Goal: Use online tool/utility: Utilize a website feature to perform a specific function

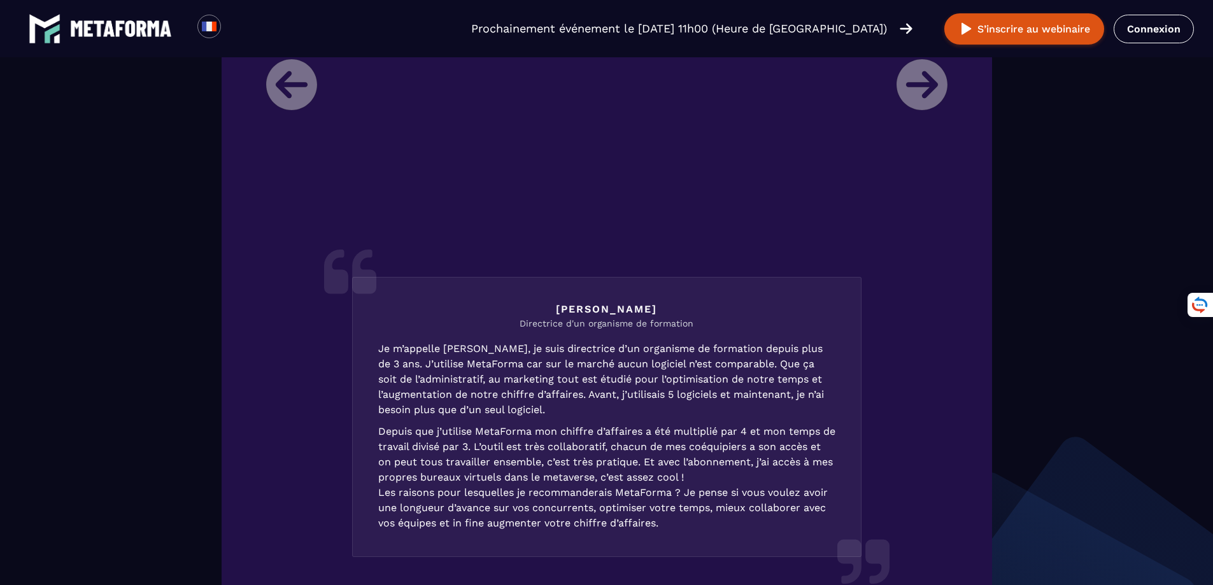
scroll to position [1656, 0]
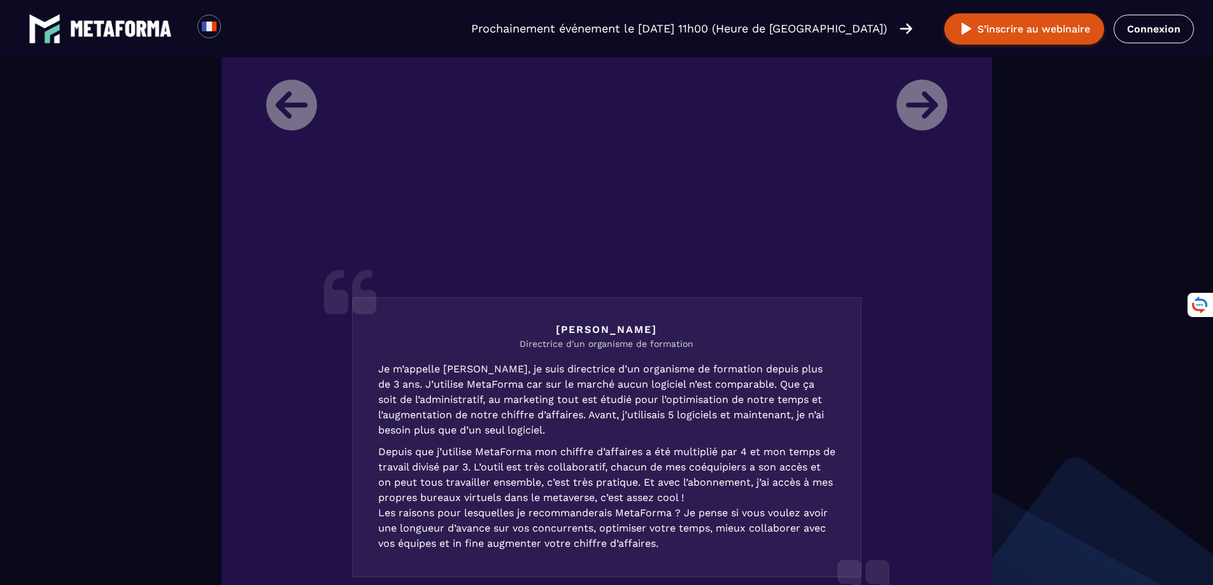
click at [931, 99] on li "[PERSON_NAME] Directrice d'un organisme de formation Je m’appelle [PERSON_NAME]…" at bounding box center [607, 295] width 700 height 663
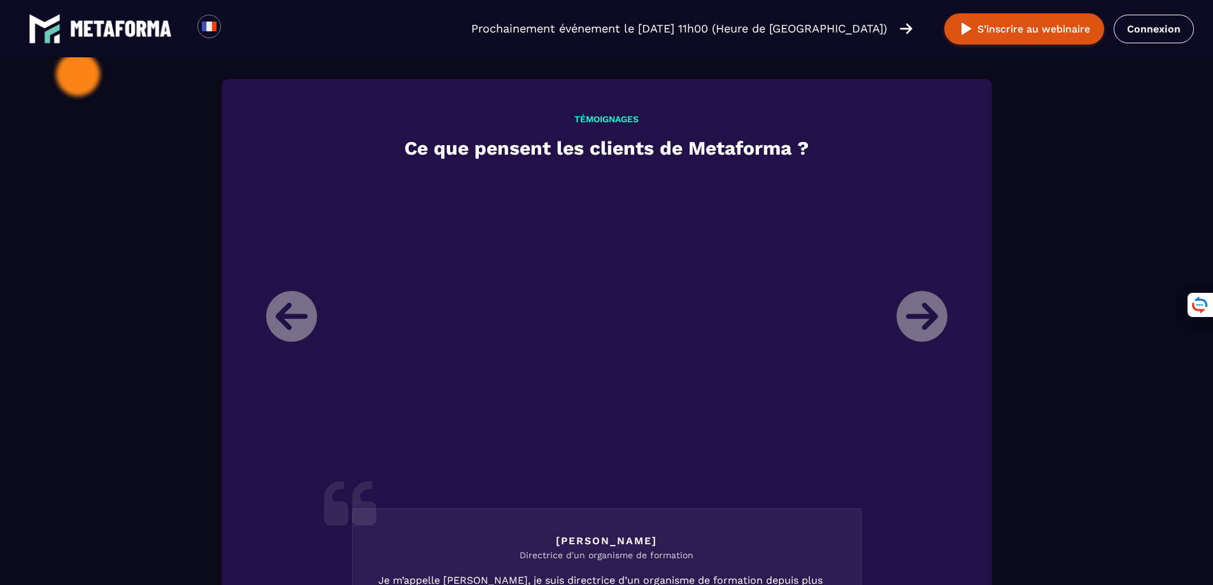
scroll to position [1485, 0]
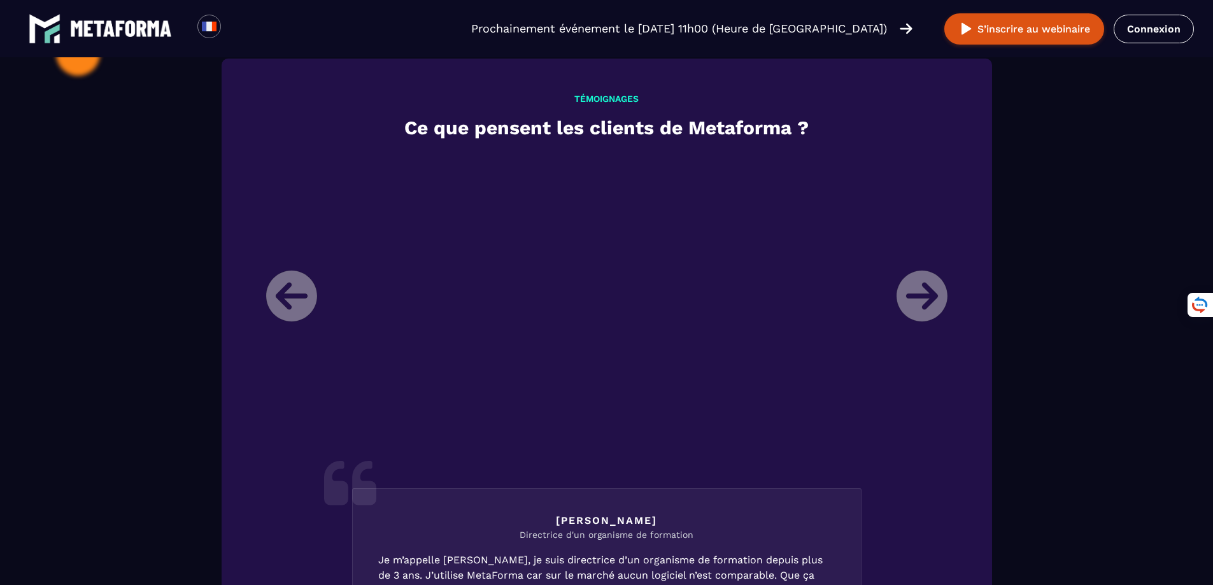
click at [928, 294] on li "[PERSON_NAME] Directrice d'un organisme de formation Je m’appelle [PERSON_NAME]…" at bounding box center [607, 486] width 700 height 663
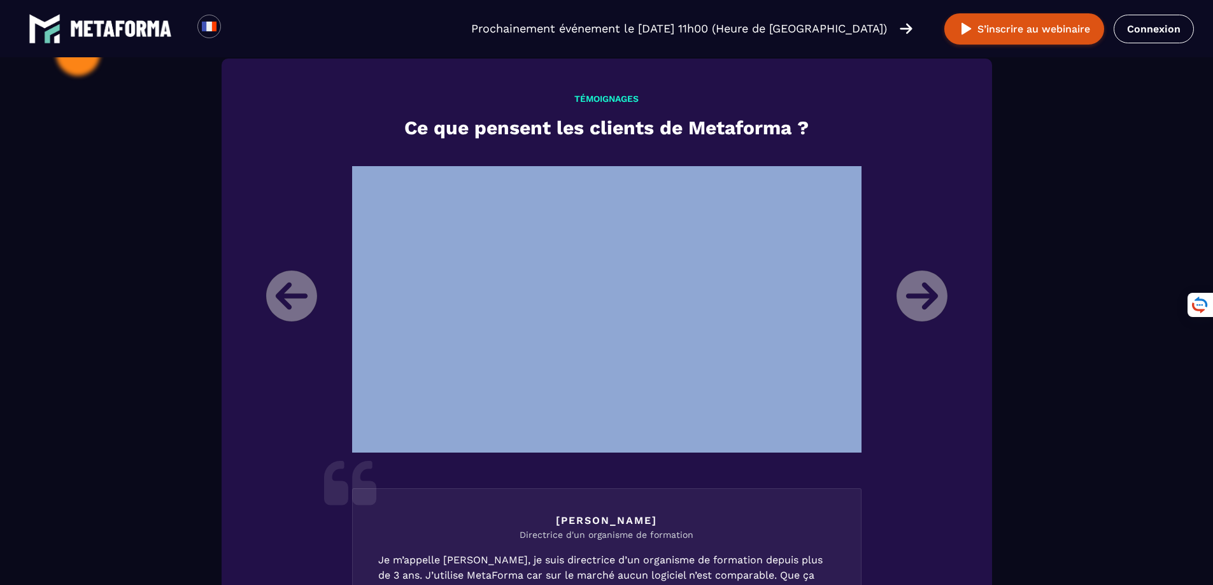
click at [928, 294] on li "[PERSON_NAME] Directrice d'un organisme de formation Je m’appelle [PERSON_NAME]…" at bounding box center [607, 486] width 700 height 663
click at [919, 304] on li "[PERSON_NAME] Directrice d'un organisme de formation Je m’appelle [PERSON_NAME]…" at bounding box center [607, 486] width 700 height 663
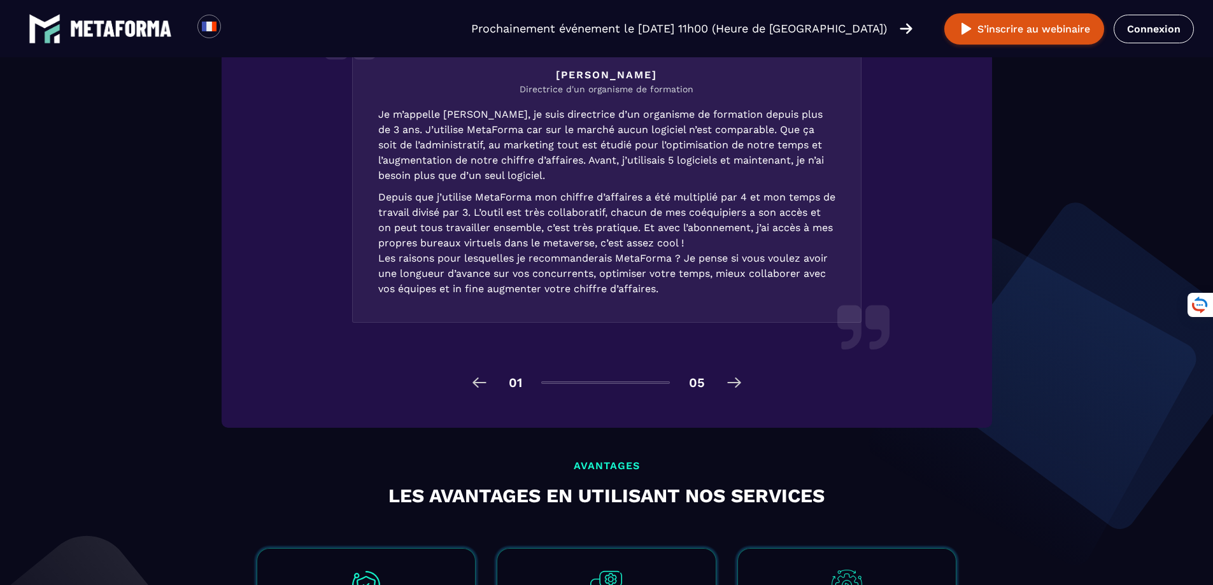
click at [730, 385] on img at bounding box center [734, 382] width 20 height 20
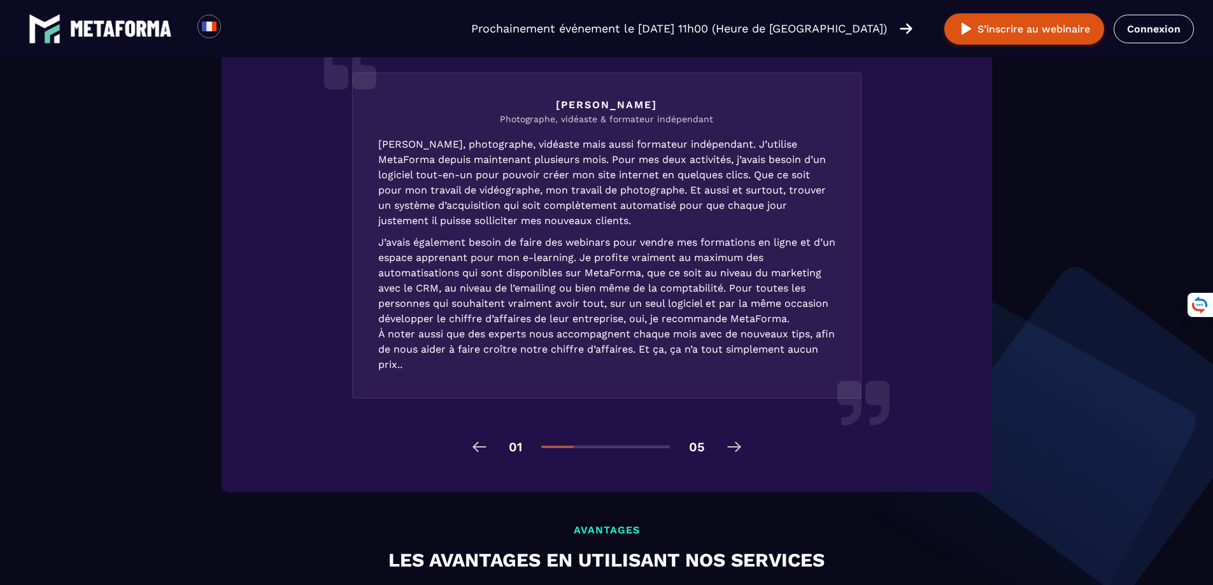
scroll to position [1847, 0]
click at [736, 450] on img at bounding box center [734, 446] width 20 height 20
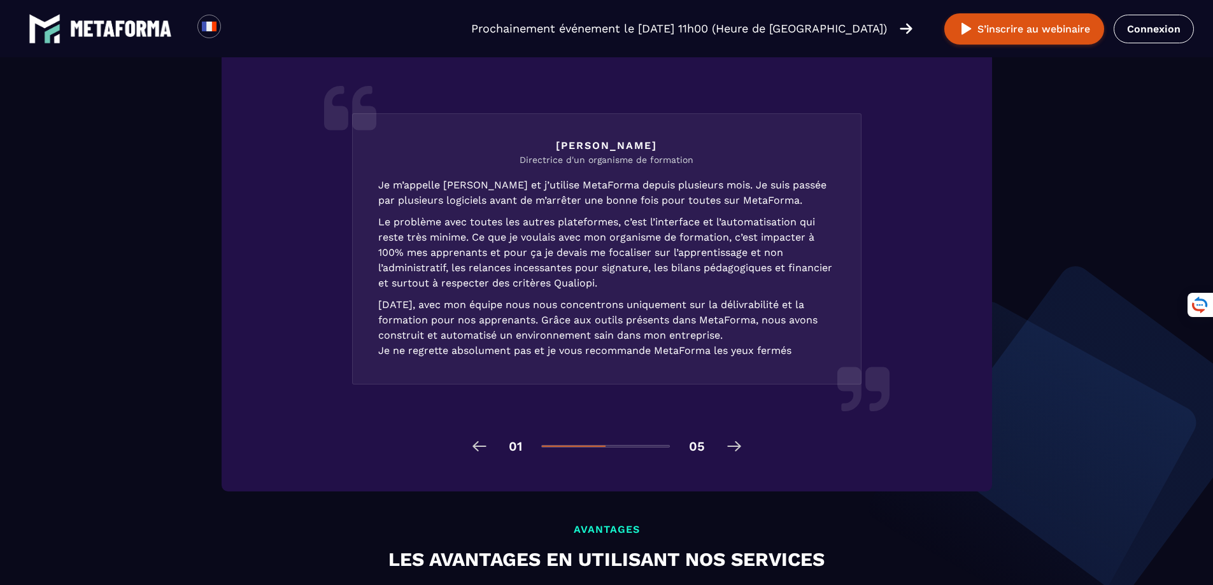
click at [736, 450] on img at bounding box center [734, 446] width 20 height 20
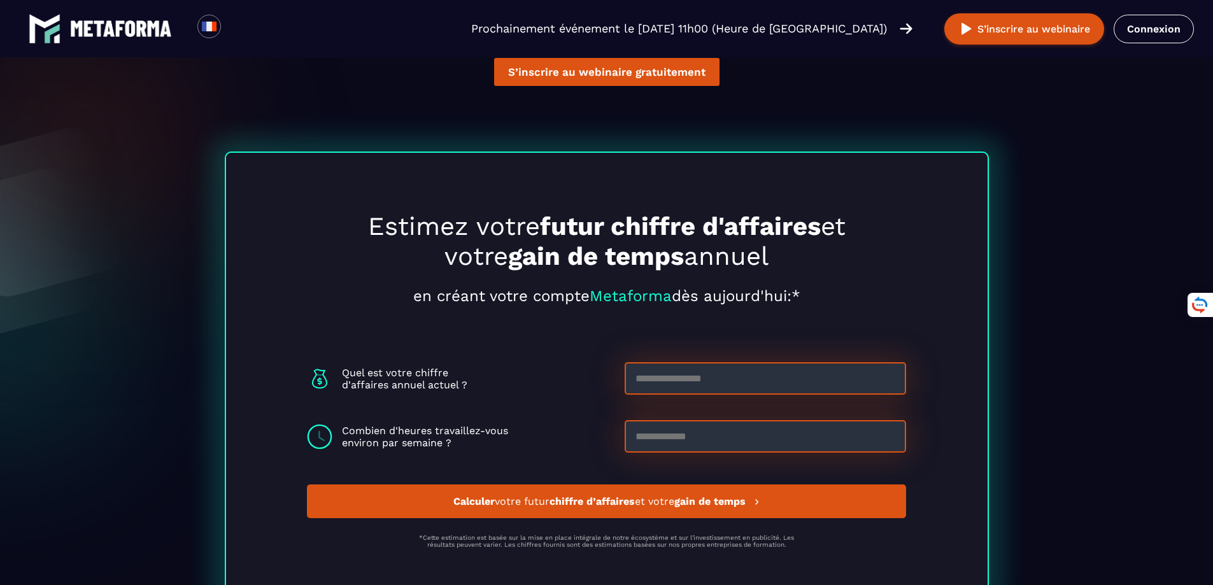
scroll to position [3340, 0]
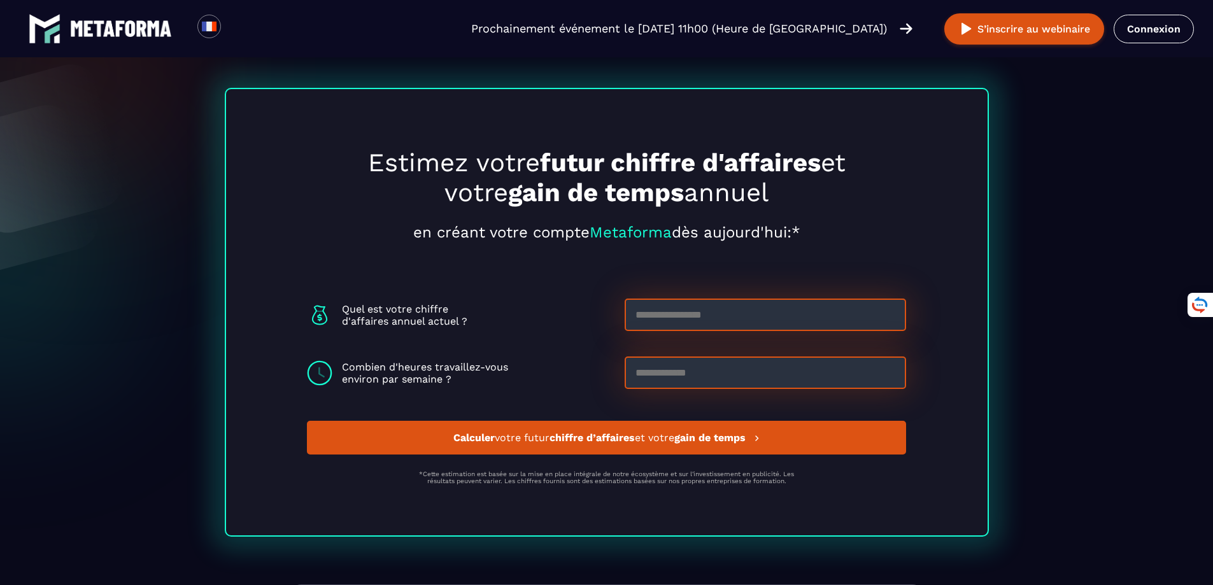
click at [681, 321] on input at bounding box center [765, 315] width 281 height 32
type input "*****"
click at [681, 384] on input at bounding box center [765, 373] width 281 height 32
type input "**"
click at [572, 444] on strong "chiffre d’affaires" at bounding box center [592, 438] width 85 height 12
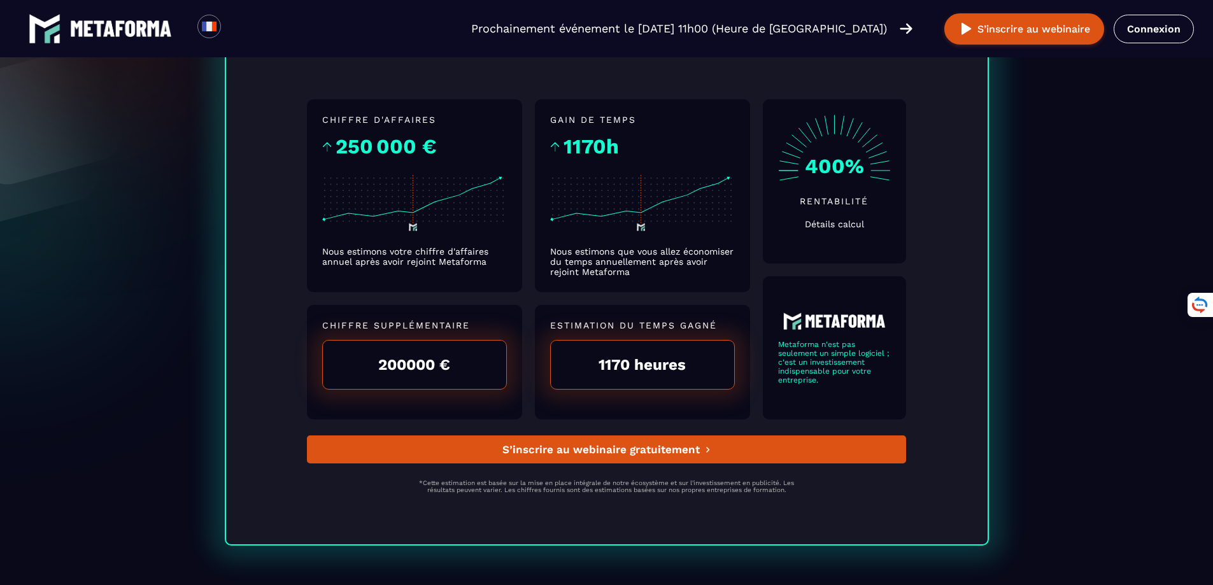
scroll to position [3368, 0]
